Goal: Communication & Community: Share content

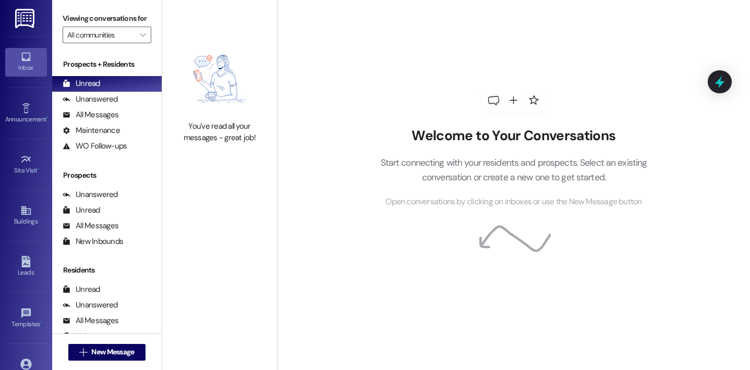
click at [370, 30] on div "Welcome to Your Conversations Start connecting with your residents and prospect…" at bounding box center [513, 148] width 313 height 296
click at [120, 345] on button " New Message" at bounding box center [106, 352] width 77 height 17
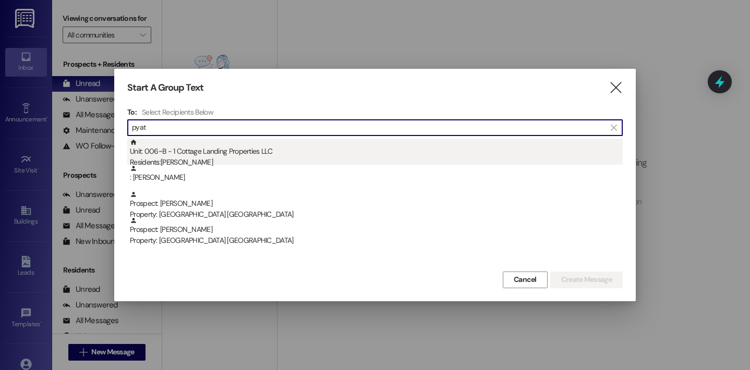
type input "pyat"
click at [164, 153] on div "Unit: 006~B - 1 Cottage Landing Properties LLC Residents: Aubrey Pyatt" at bounding box center [376, 154] width 493 height 30
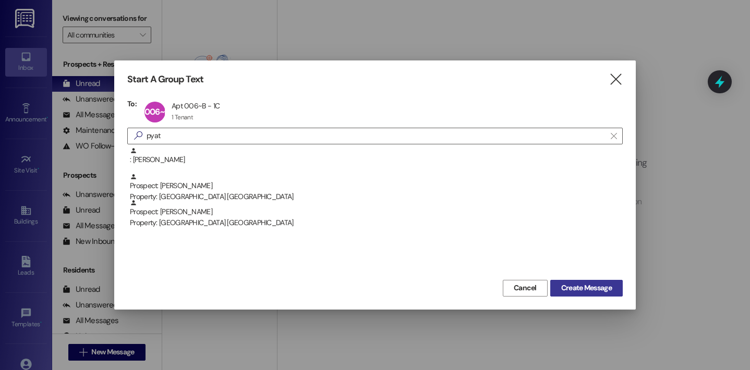
click at [586, 284] on span "Create Message" at bounding box center [586, 288] width 51 height 11
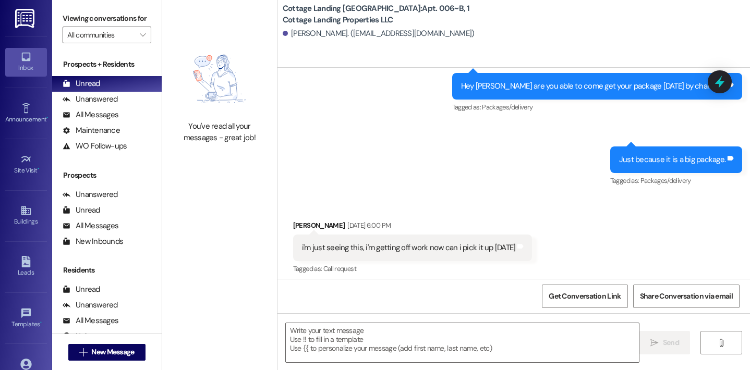
scroll to position [207, 0]
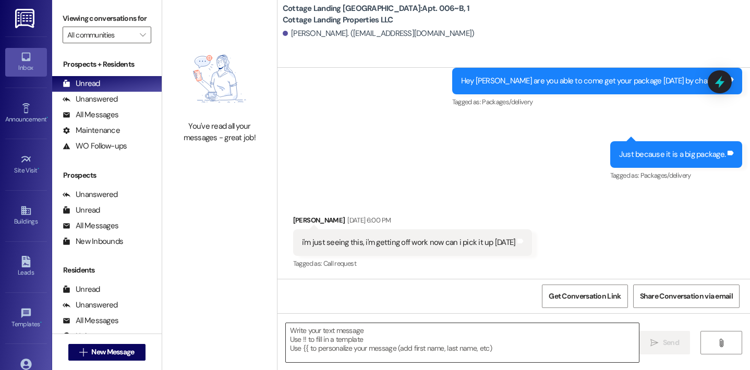
click at [443, 331] on textarea at bounding box center [463, 342] width 354 height 39
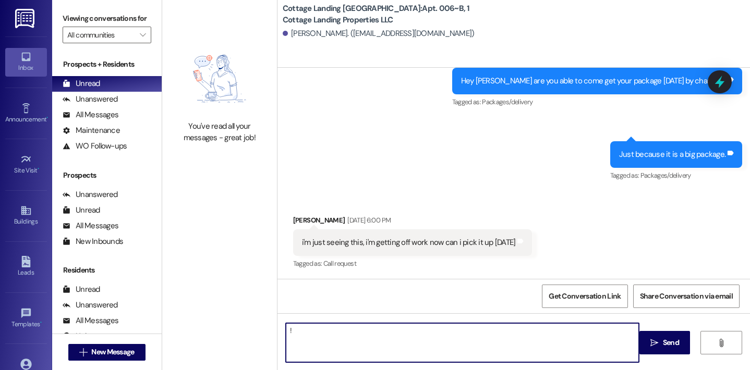
type textarea "!!"
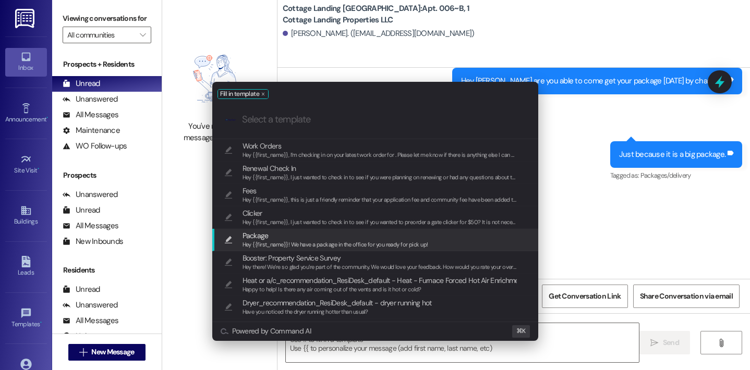
click at [342, 233] on span "Package" at bounding box center [335, 235] width 186 height 11
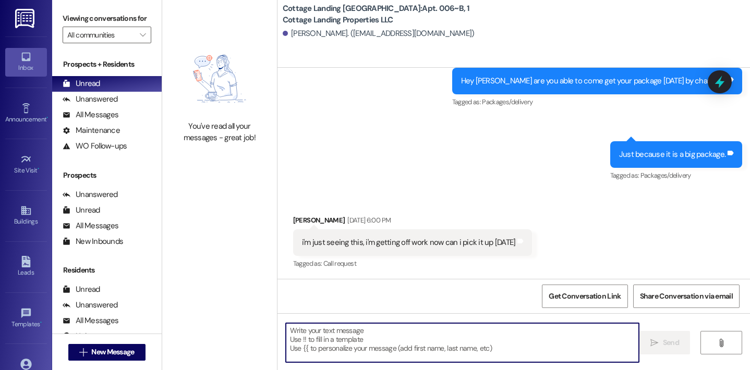
type textarea "Hey {{first_name}}! We have a package in the office for you ready for pick up!"
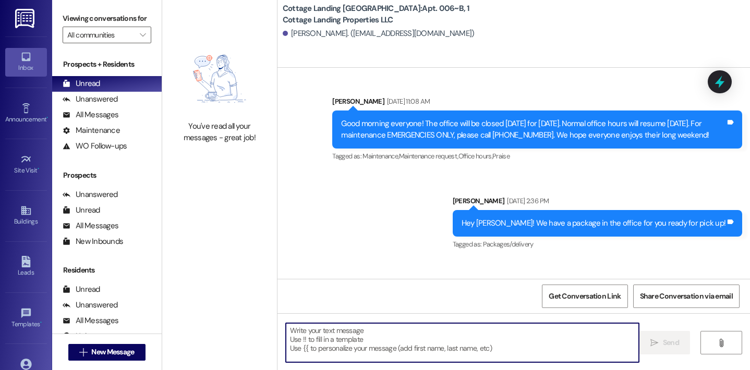
scroll to position [1393, 0]
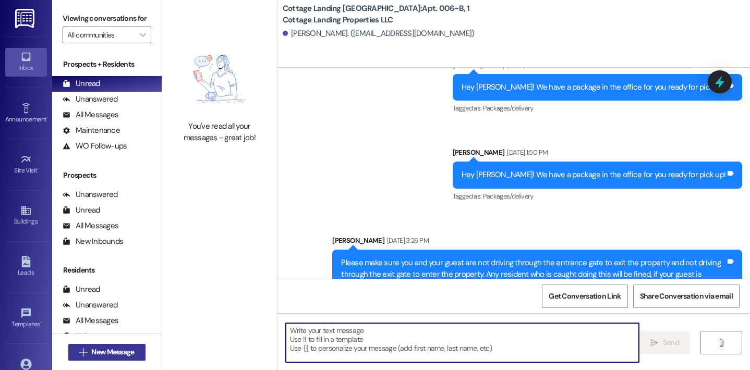
click at [138, 347] on button " New Message" at bounding box center [106, 352] width 77 height 17
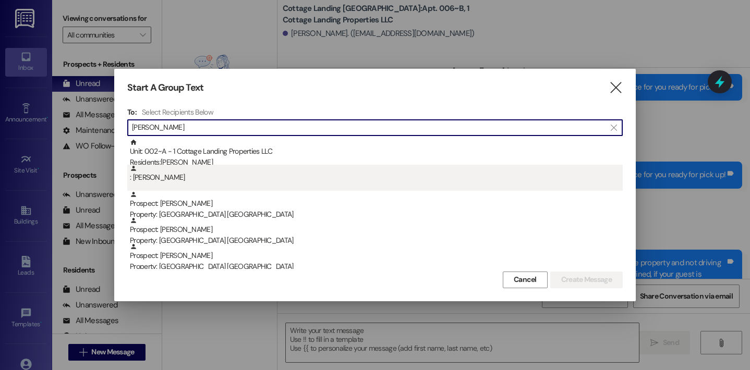
type input "miller"
click at [211, 165] on div ": Tia Miller" at bounding box center [376, 174] width 493 height 18
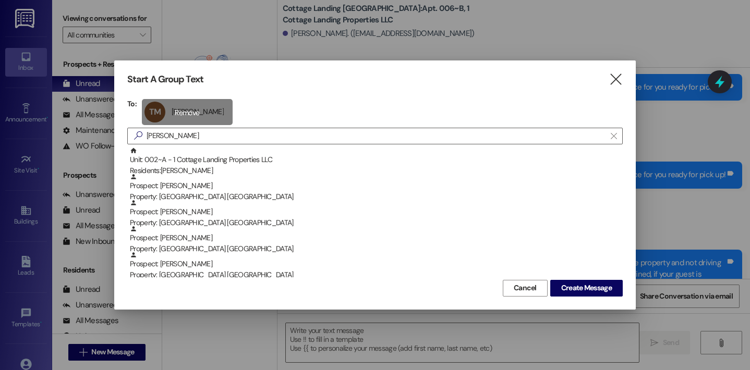
click at [187, 124] on div "TM Tia Miller Tia Miller click to remove" at bounding box center [187, 112] width 91 height 26
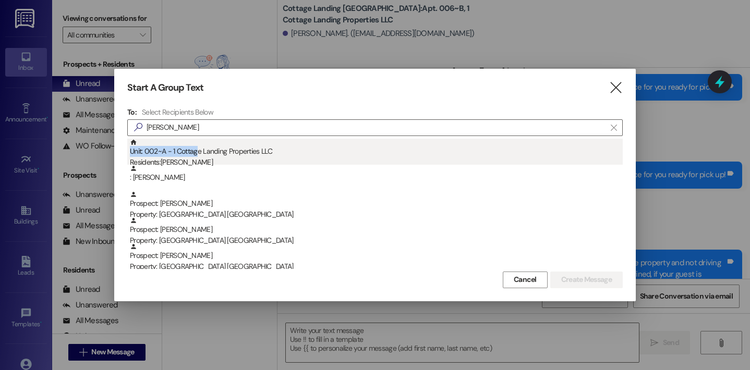
click at [196, 145] on div "Unit: 002~A - 1 Cottage Landing Properties LLC Residents: Tia Miller" at bounding box center [376, 154] width 493 height 30
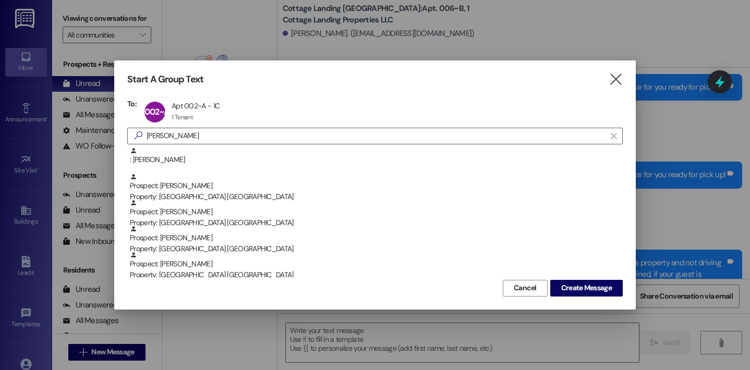
click at [612, 309] on div "Start A Group Text  To: 002~A Apt 002~A - 1C Apt 002~A - 1C 1 Tenant 1 Tenant …" at bounding box center [374, 184] width 521 height 249
click at [599, 298] on div "Start A Group Text  To: 002~A Apt 002~A - 1C Apt 002~A - 1C 1 Tenant 1 Tenant …" at bounding box center [374, 184] width 521 height 249
click at [567, 289] on span "Create Message" at bounding box center [586, 288] width 51 height 11
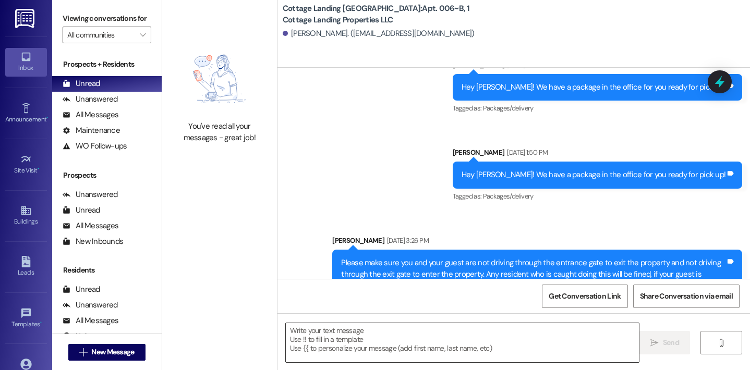
click at [455, 331] on textarea at bounding box center [463, 342] width 354 height 39
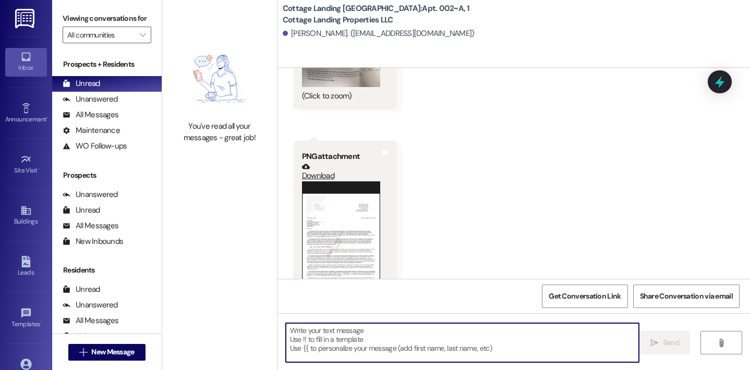
scroll to position [6170, 0]
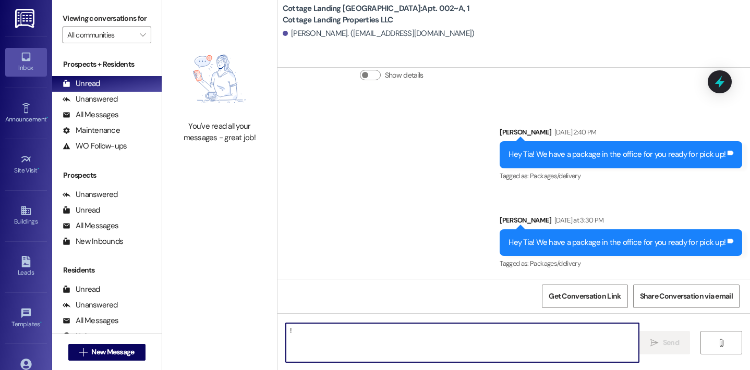
type textarea "!!"
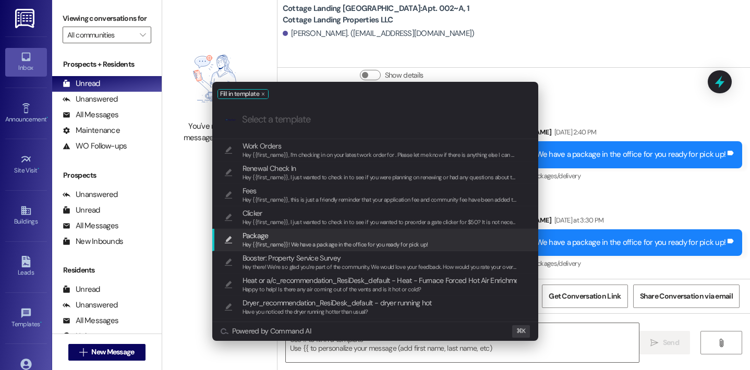
click at [335, 241] on span "Hey {{first_name}}! We have a package in the office for you ready for pick up!" at bounding box center [335, 244] width 186 height 7
type textarea "Hey {{first_name}}! We have a package in the office for you ready for pick up!"
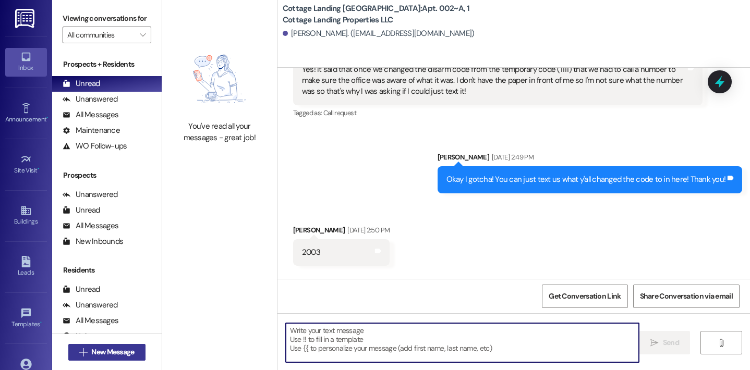
click at [104, 358] on button " New Message" at bounding box center [106, 352] width 77 height 17
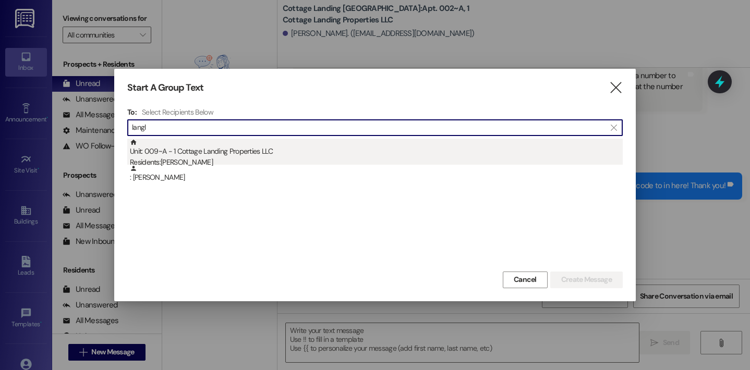
type input "langl"
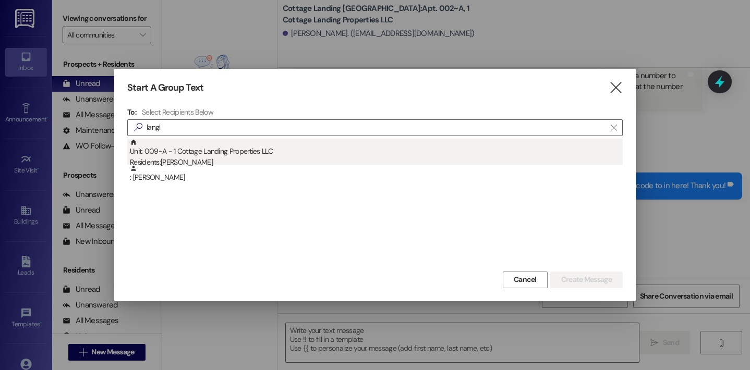
click at [192, 150] on div "Unit: 009~A - 1 Cottage Landing Properties LLC Residents: Gavin Langlois" at bounding box center [376, 154] width 493 height 30
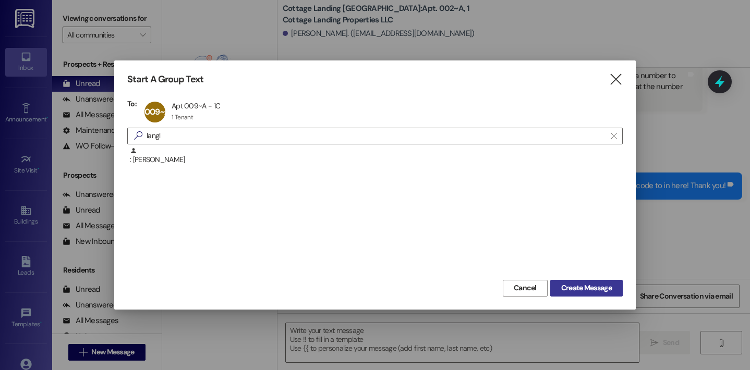
click at [563, 289] on span "Create Message" at bounding box center [586, 288] width 51 height 11
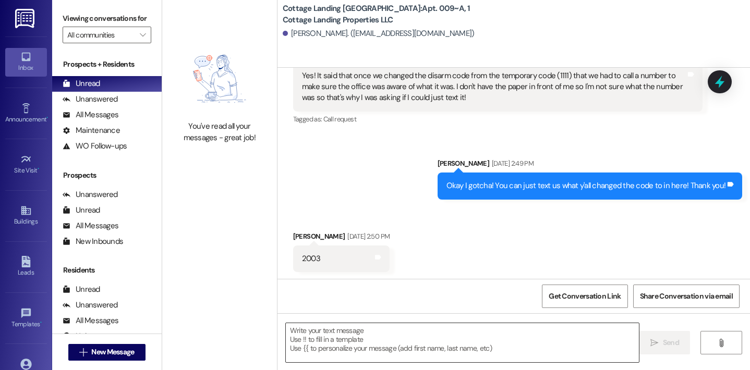
click at [464, 339] on textarea at bounding box center [463, 342] width 354 height 39
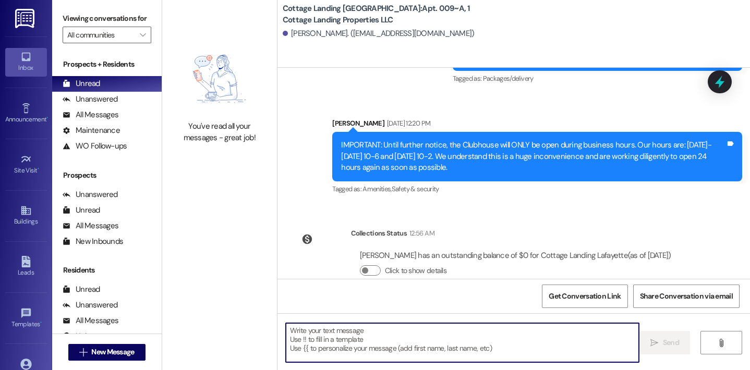
scroll to position [13629, 0]
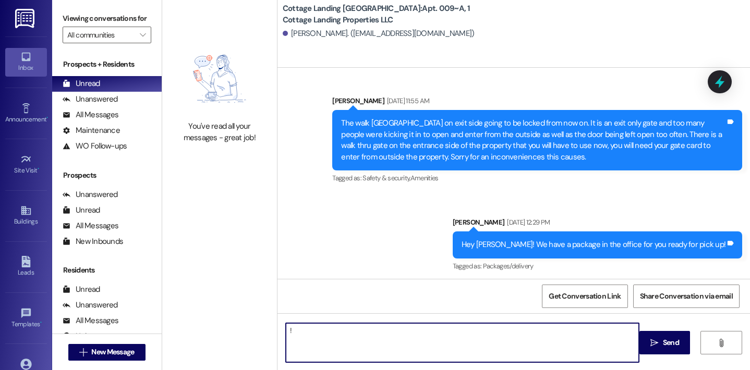
type textarea "!!"
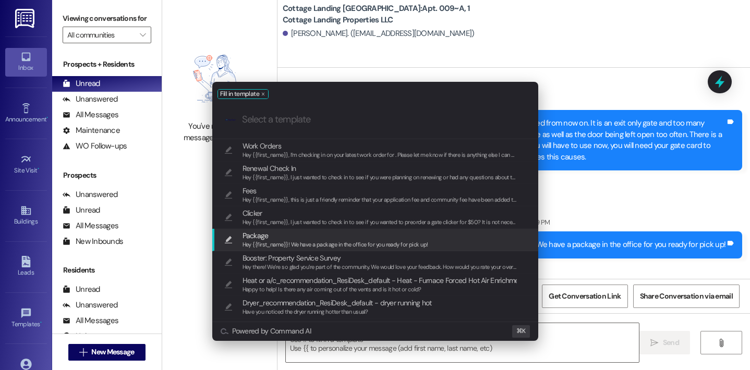
click at [355, 235] on span "Package" at bounding box center [335, 235] width 186 height 11
type textarea "Hey {{first_name}}! We have a package in the office for you ready for pick up!"
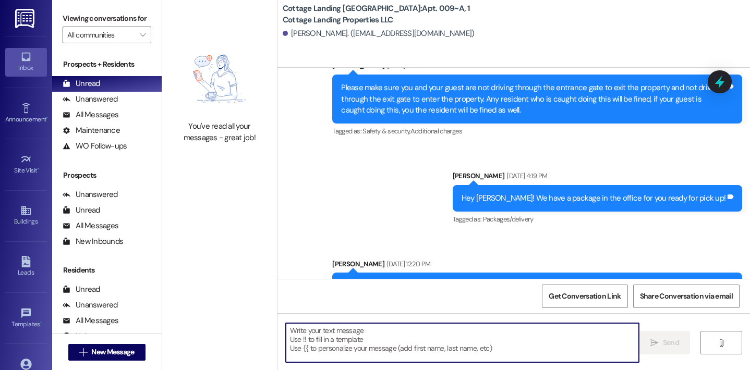
scroll to position [14275, 0]
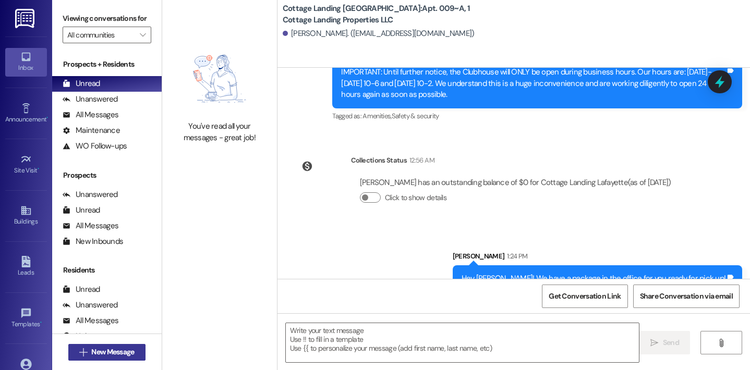
click at [125, 354] on span "New Message" at bounding box center [112, 352] width 43 height 11
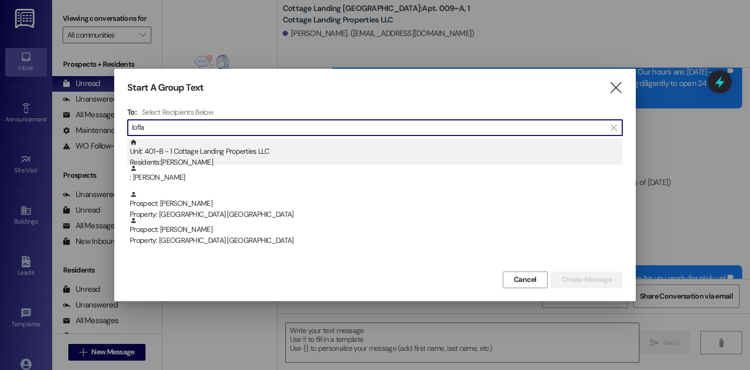
type input "lofla"
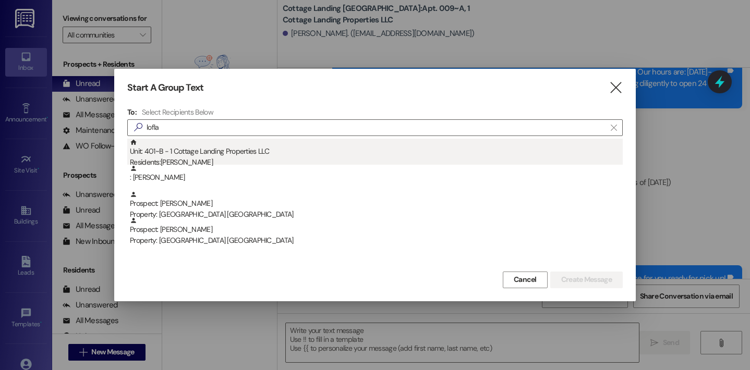
click at [198, 150] on div "Unit: 401~B - 1 Cottage Landing Properties LLC Residents: Claire Lofland" at bounding box center [376, 154] width 493 height 30
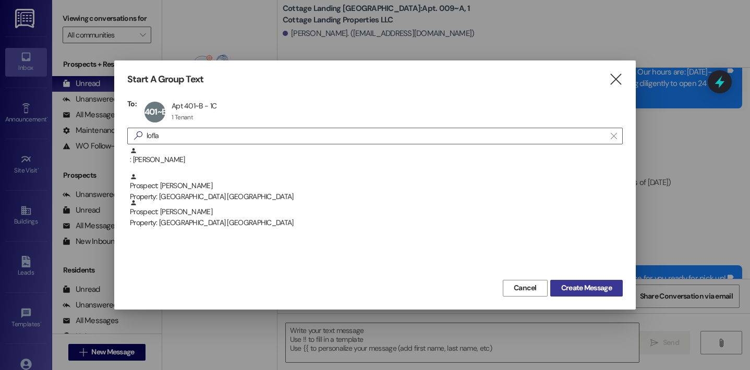
click at [583, 285] on span "Create Message" at bounding box center [586, 288] width 51 height 11
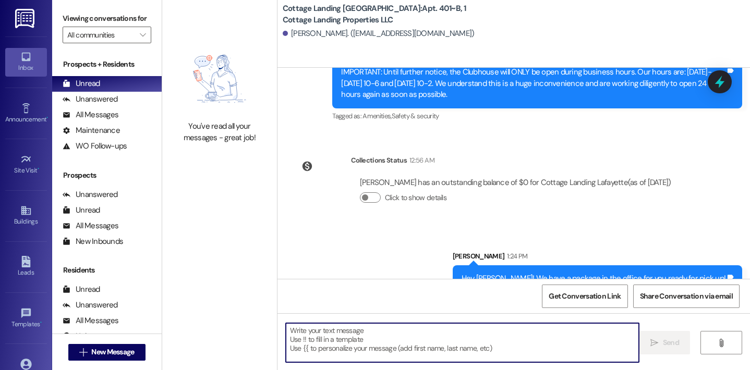
click at [470, 335] on textarea at bounding box center [463, 342] width 354 height 39
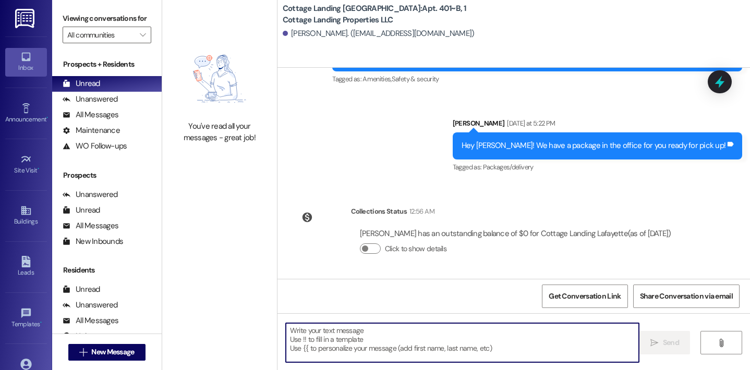
scroll to position [2723, 0]
type textarea "!!"
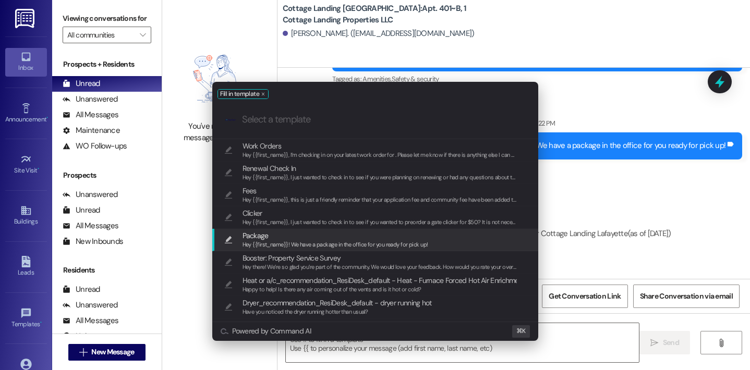
click at [358, 242] on span "Hey {{first_name}}! We have a package in the office for you ready for pick up!" at bounding box center [335, 244] width 186 height 7
type textarea "Hey {{first_name}}! We have a package in the office for you ready for pick up!"
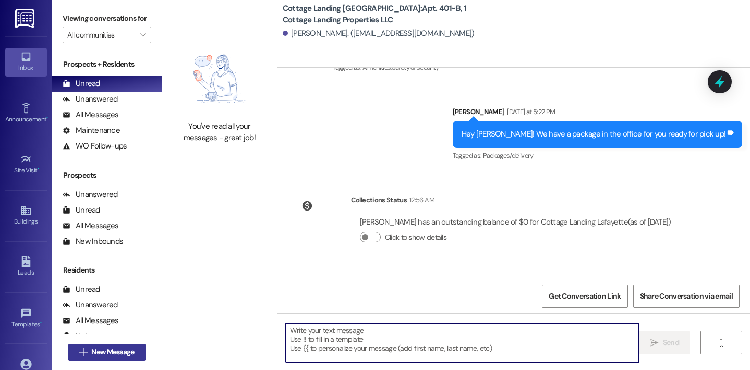
click at [135, 348] on button " New Message" at bounding box center [106, 352] width 77 height 17
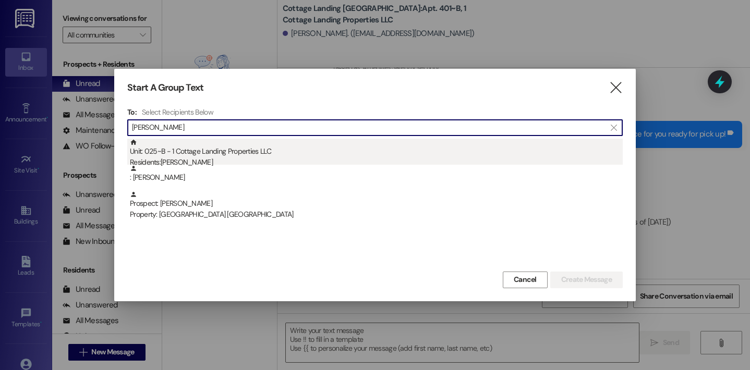
type input "damico"
click at [249, 164] on div "Residents: Ava Damico" at bounding box center [376, 162] width 493 height 11
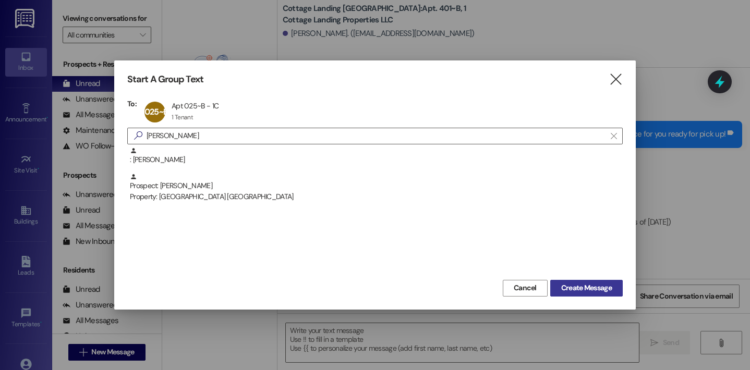
click at [567, 290] on span "Create Message" at bounding box center [586, 288] width 51 height 11
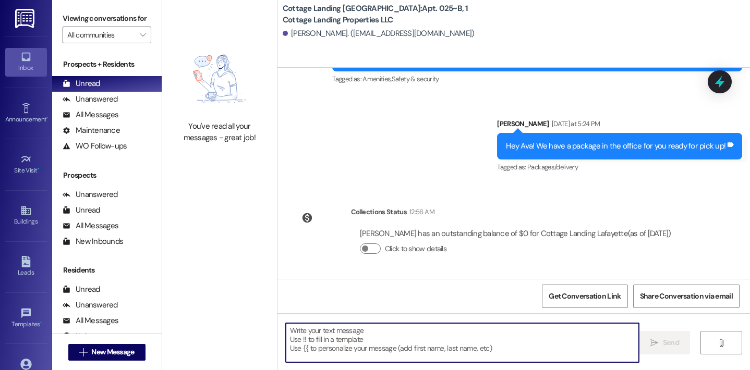
scroll to position [1233, 0]
click at [448, 344] on textarea at bounding box center [463, 342] width 354 height 39
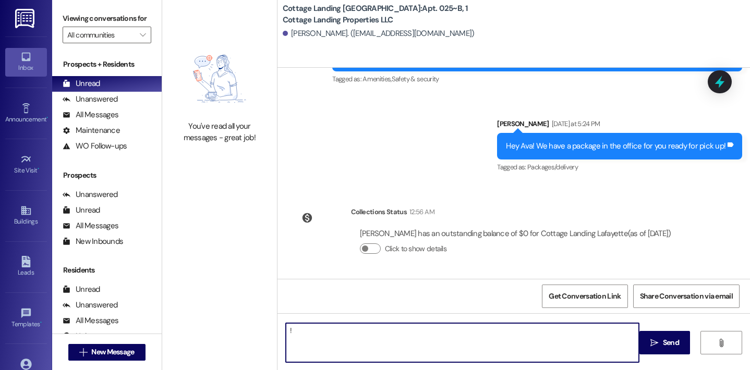
type textarea "!!"
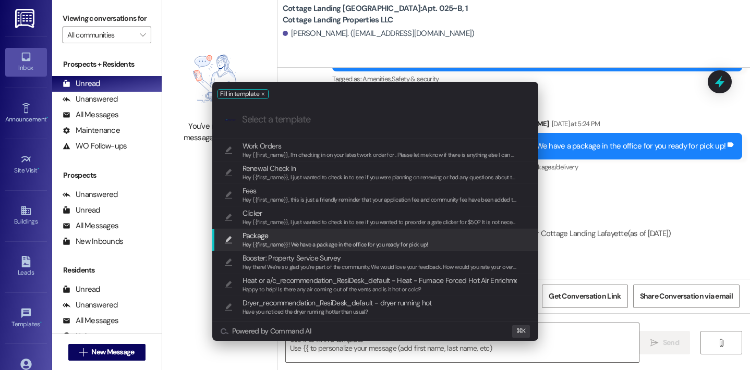
click at [365, 244] on span "Hey {{first_name}}! We have a package in the office for you ready for pick up!" at bounding box center [335, 244] width 186 height 7
type textarea "Hey {{first_name}}! We have a package in the office for you ready for pick up!"
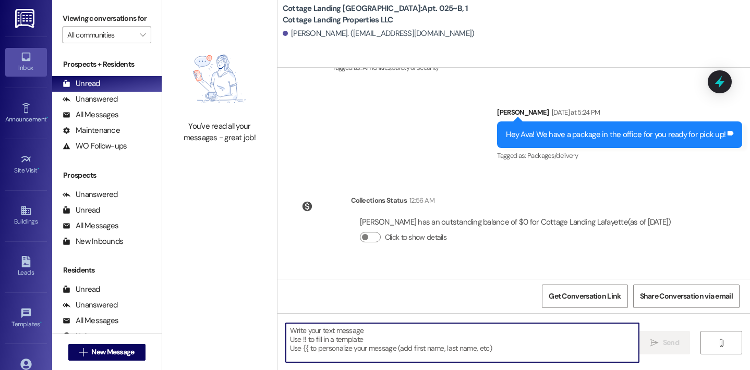
scroll to position [1306, 0]
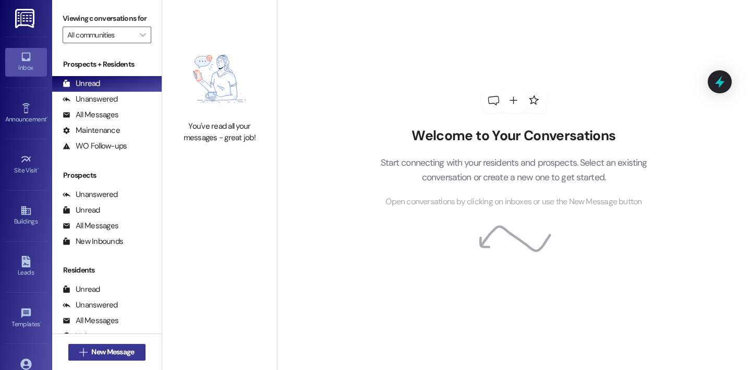
click at [111, 359] on button " New Message" at bounding box center [106, 352] width 77 height 17
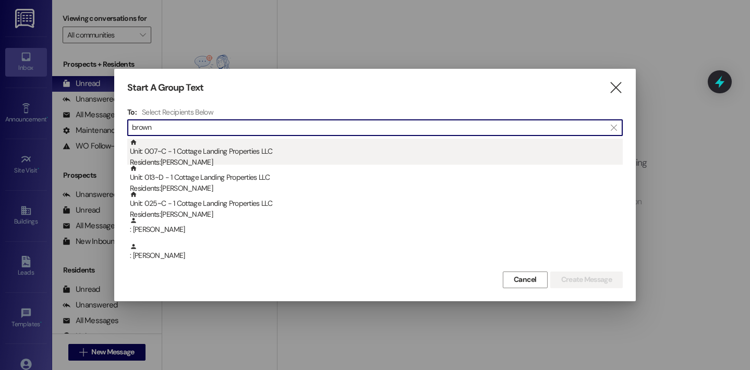
type input "brown"
click at [204, 149] on div "Unit: 007~C - 1 Cottage Landing Properties LLC Residents: Jadyn Brown" at bounding box center [376, 154] width 493 height 30
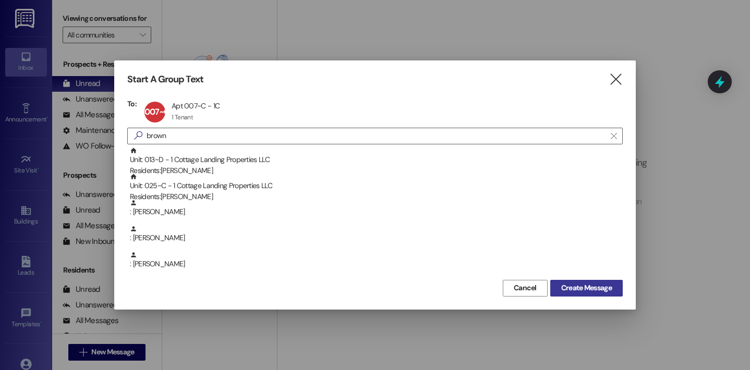
click at [603, 284] on span "Create Message" at bounding box center [586, 288] width 51 height 11
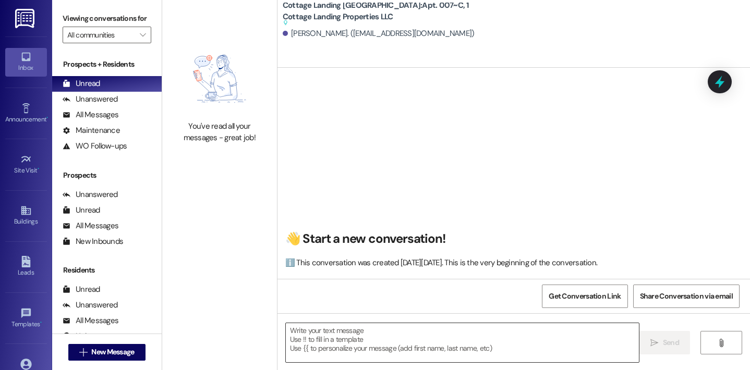
click at [426, 342] on textarea at bounding box center [463, 342] width 354 height 39
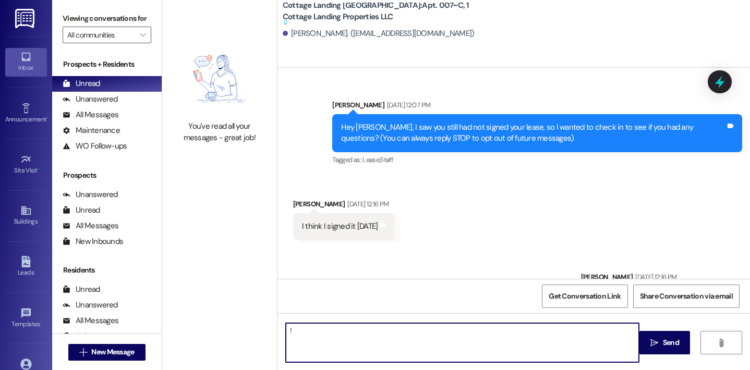
type textarea "!!"
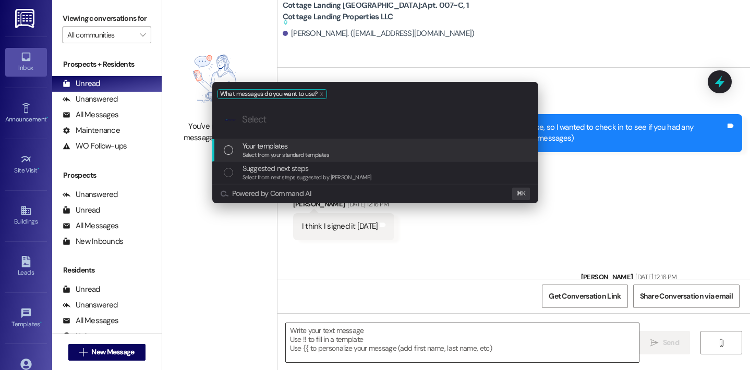
scroll to position [32715, 0]
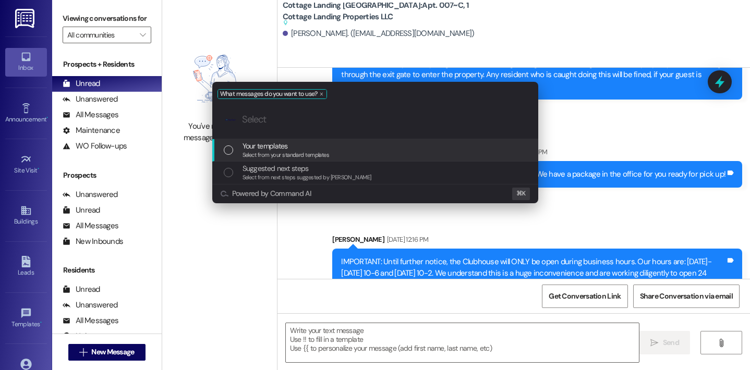
click at [315, 153] on span "Select from your standard templates" at bounding box center [285, 154] width 87 height 7
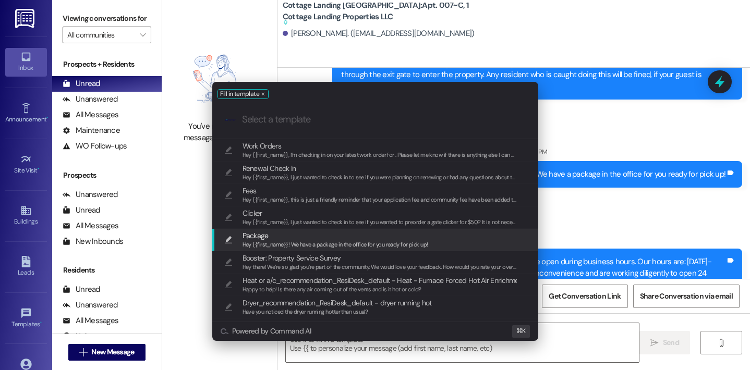
click at [273, 234] on span "Package" at bounding box center [335, 235] width 186 height 11
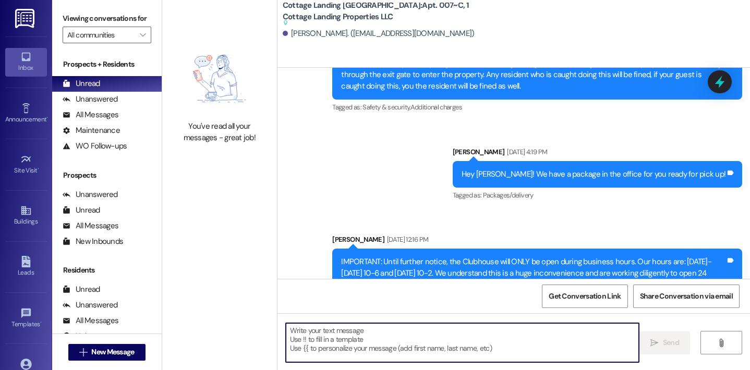
type textarea "Hey {{first_name}}! We have a package in the office for you ready for pick up!"
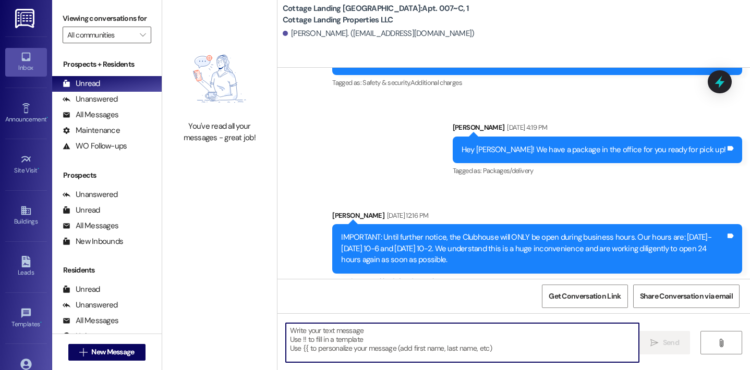
scroll to position [32733, 0]
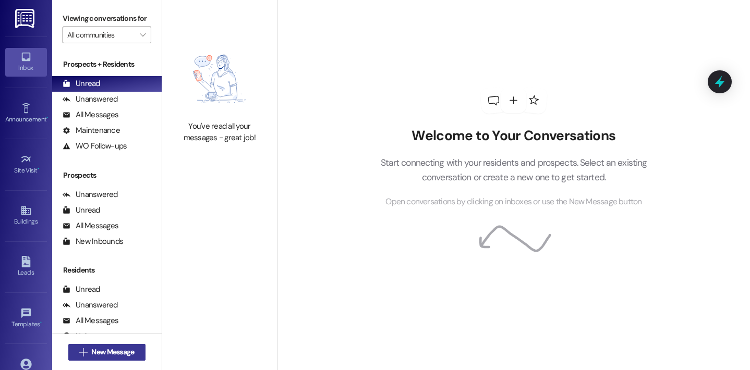
click at [126, 351] on span "New Message" at bounding box center [112, 352] width 43 height 11
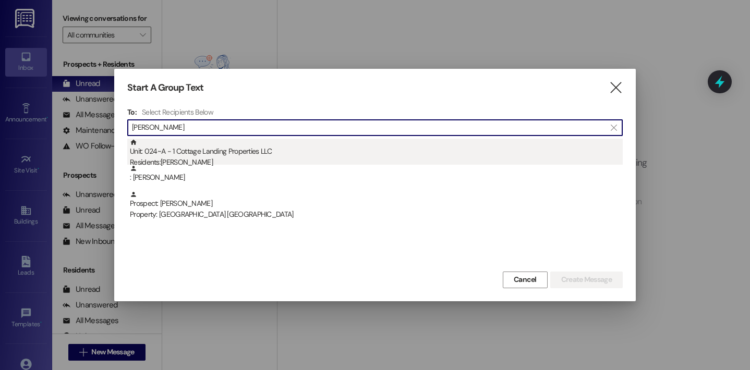
type input "[PERSON_NAME]"
click at [237, 153] on div "Unit: 024~A - 1 Cottage Landing Properties LLC Residents: [PERSON_NAME]" at bounding box center [376, 154] width 493 height 30
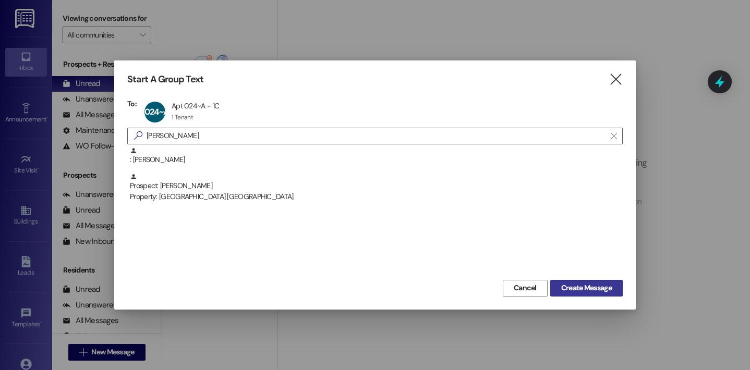
click at [573, 289] on span "Create Message" at bounding box center [586, 288] width 51 height 11
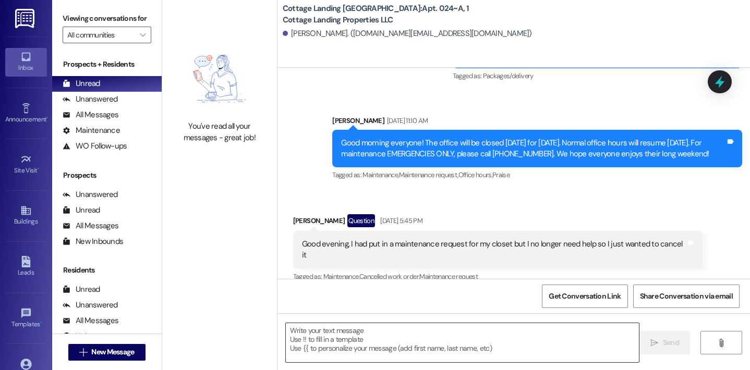
scroll to position [1302, 0]
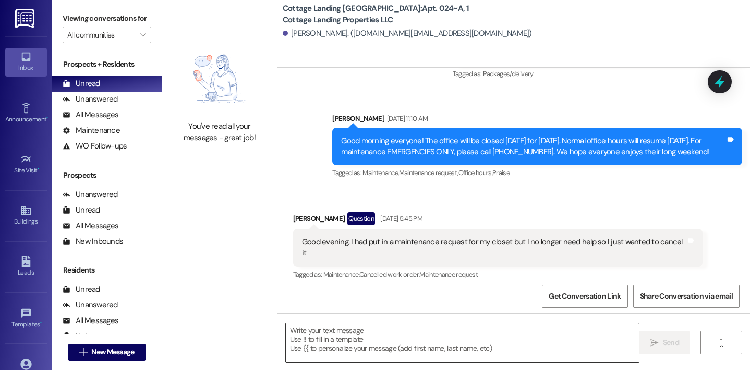
click at [370, 338] on textarea at bounding box center [463, 342] width 354 height 39
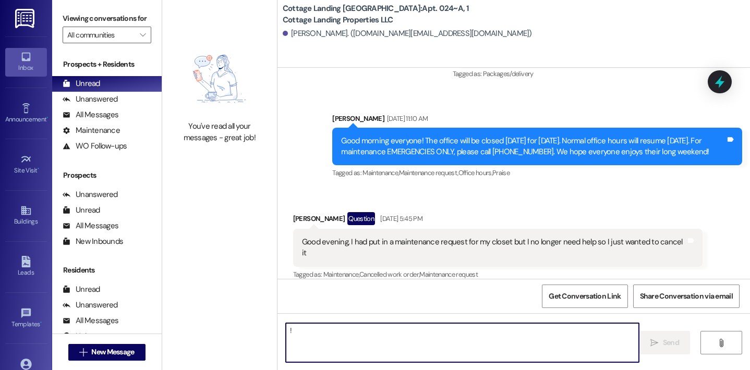
type textarea "!!"
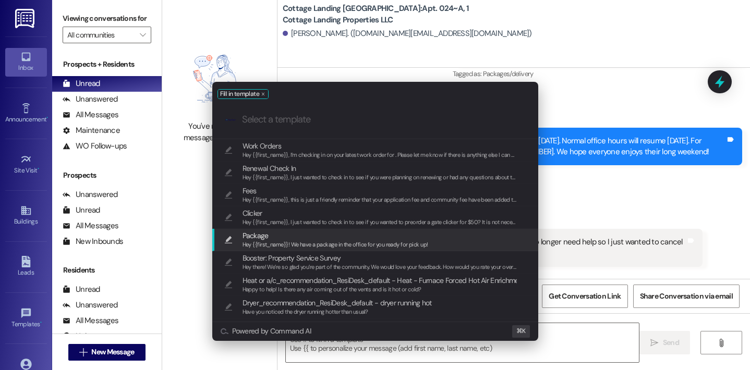
click at [305, 242] on span "Hey {{first_name}}! We have a package in the office for you ready for pick up!" at bounding box center [335, 244] width 186 height 7
type textarea "Hey {{first_name}}! We have a package in the office for you ready for pick up!"
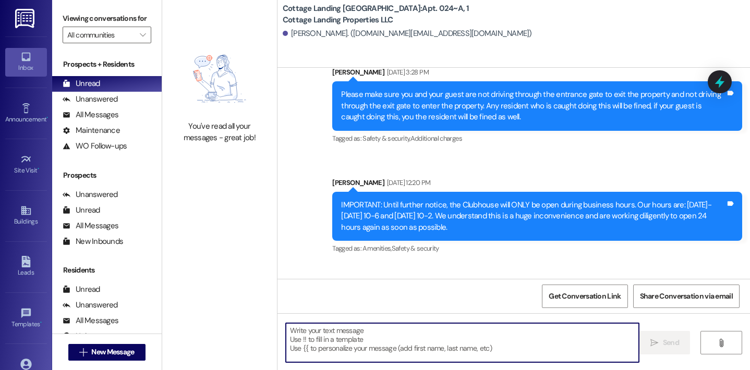
scroll to position [1623, 0]
